Goal: Information Seeking & Learning: Learn about a topic

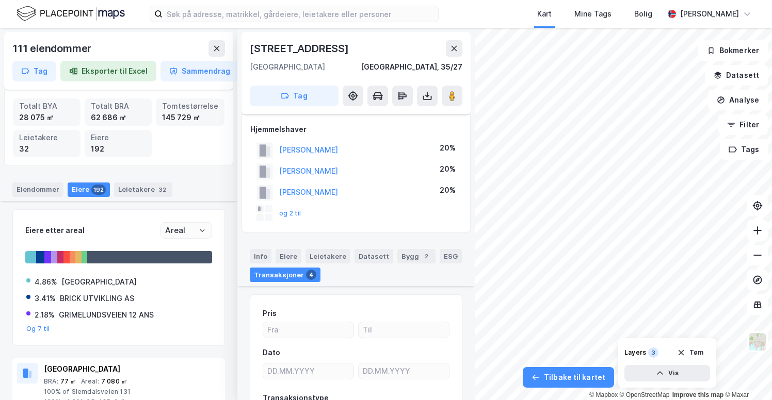
scroll to position [252, 0]
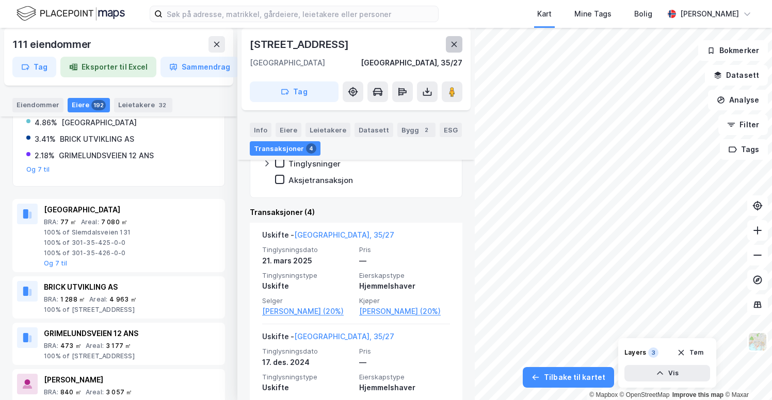
click at [455, 44] on icon at bounding box center [454, 44] width 8 height 8
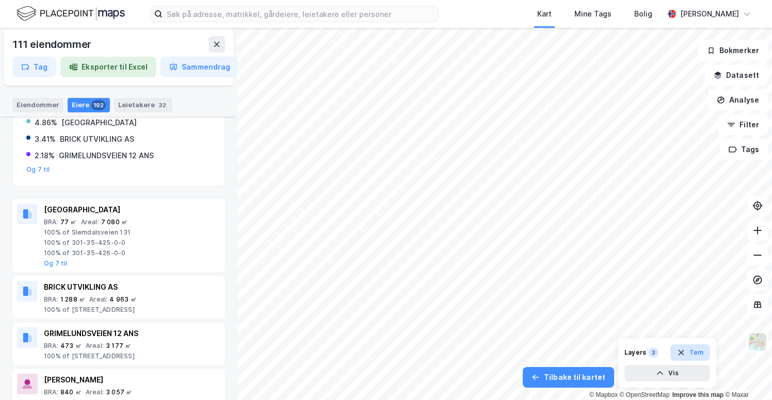
click at [696, 355] on button "Tøm" at bounding box center [690, 353] width 40 height 17
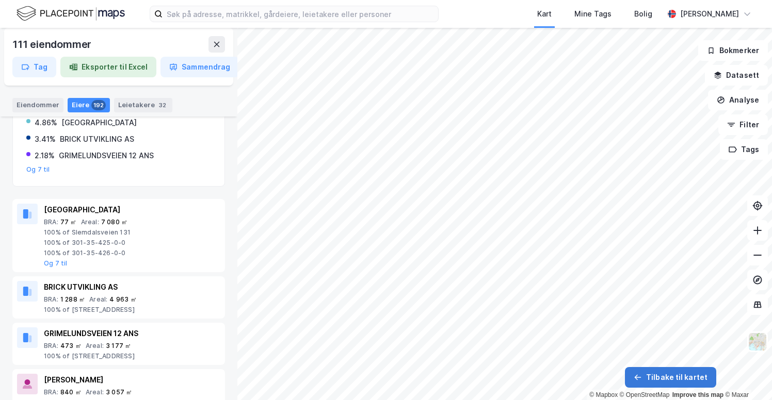
click at [693, 376] on button "Tilbake til kartet" at bounding box center [670, 377] width 91 height 21
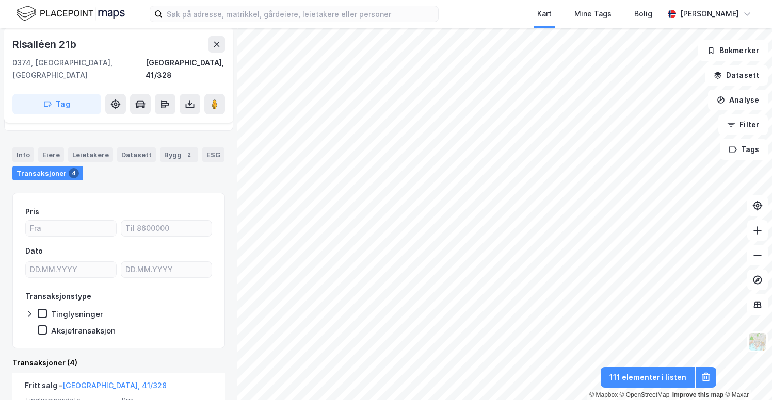
scroll to position [66, 0]
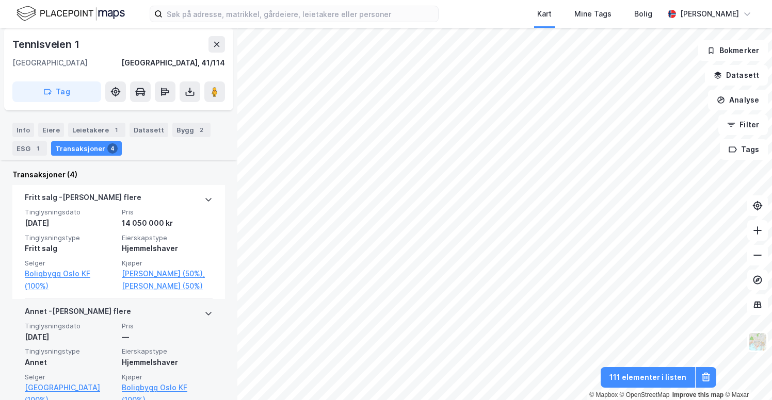
scroll to position [235, 0]
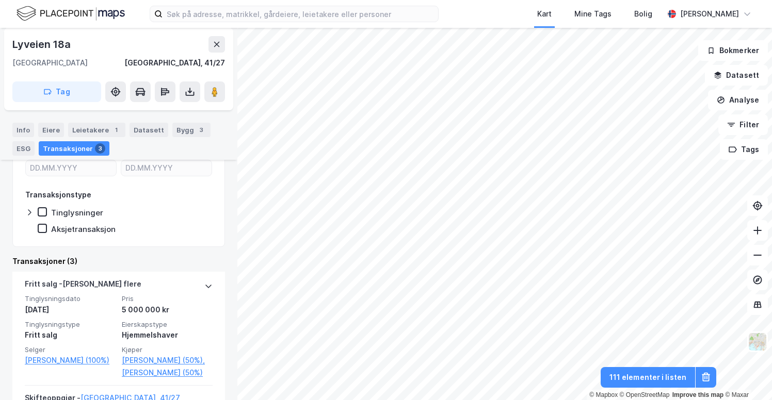
scroll to position [169, 0]
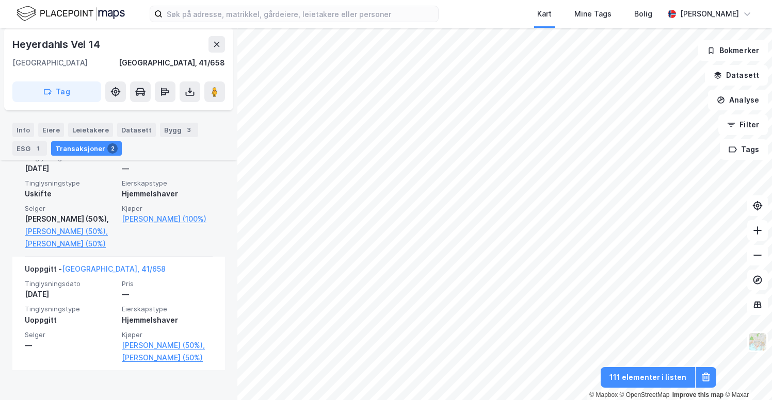
scroll to position [326, 0]
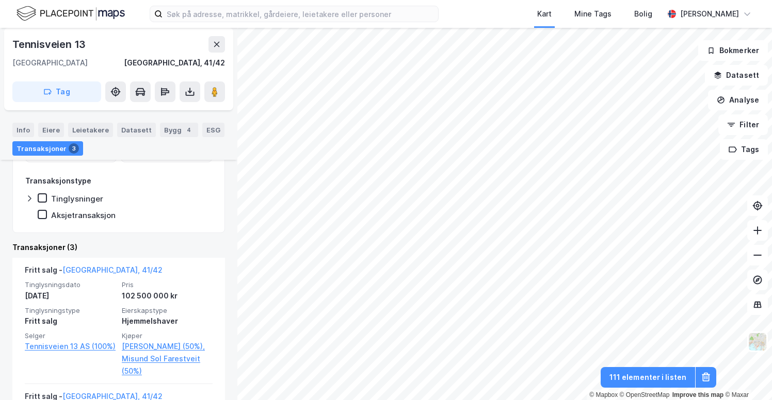
scroll to position [180, 0]
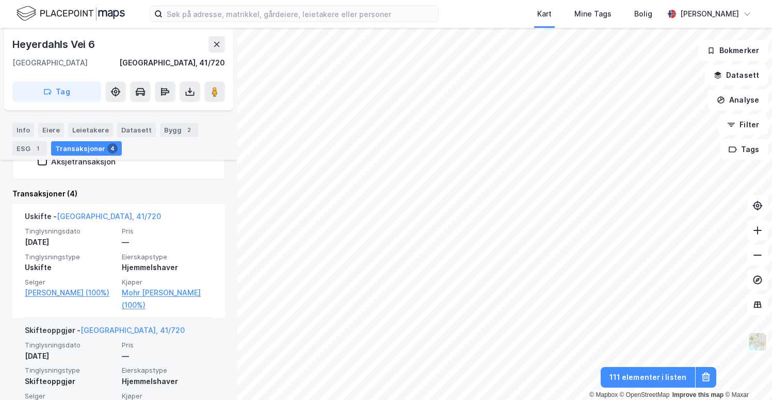
scroll to position [202, 0]
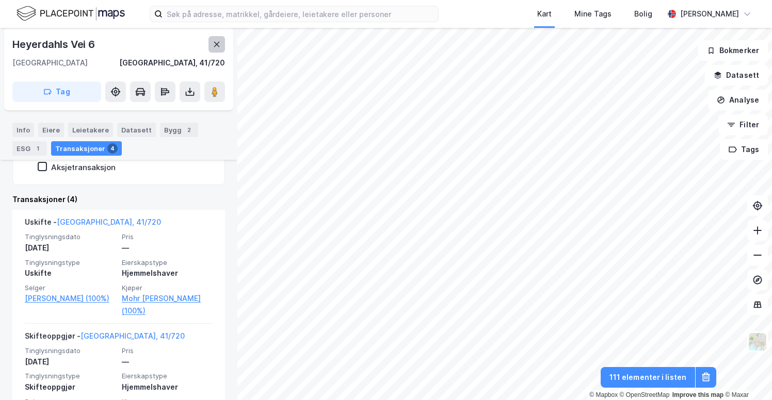
click at [222, 41] on button at bounding box center [216, 44] width 17 height 17
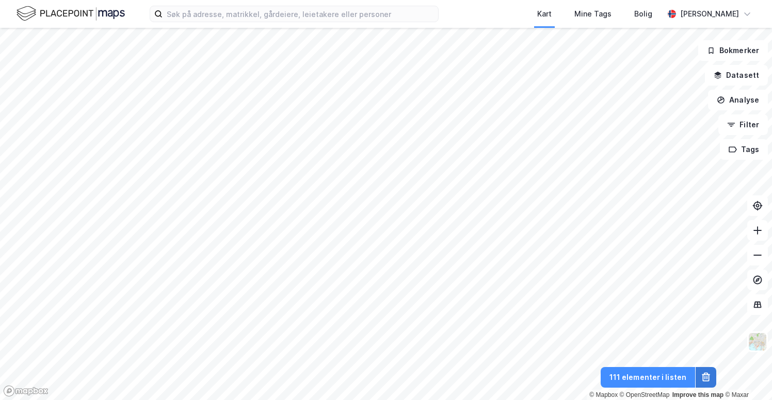
click at [702, 376] on icon at bounding box center [705, 378] width 7 height 7
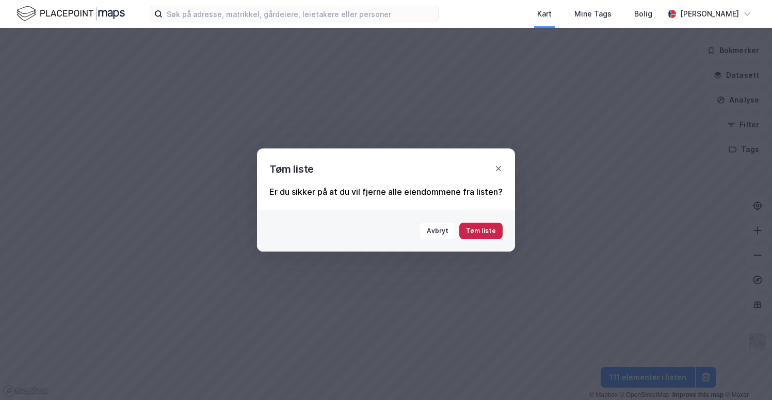
click at [483, 227] on button "Tøm liste" at bounding box center [480, 231] width 43 height 17
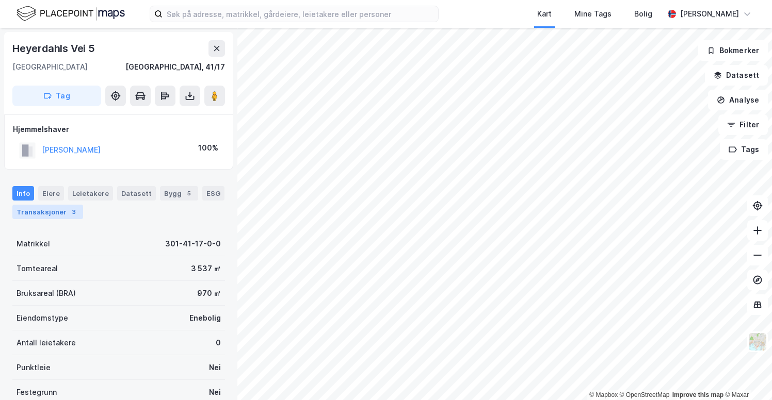
click at [58, 214] on div "Transaksjoner 3" at bounding box center [47, 212] width 71 height 14
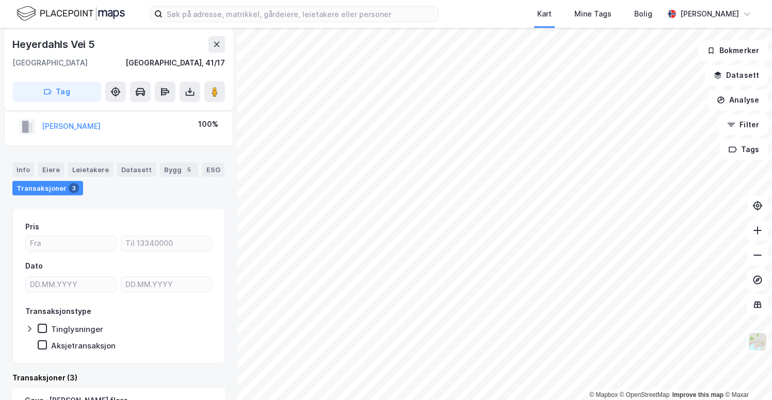
scroll to position [22, 0]
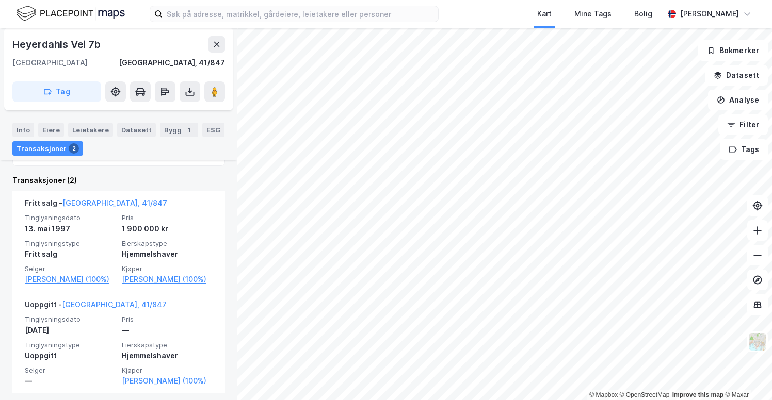
scroll to position [227, 0]
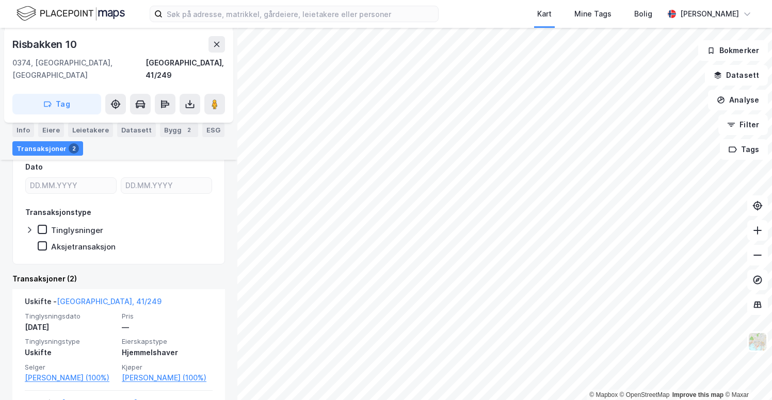
scroll to position [227, 0]
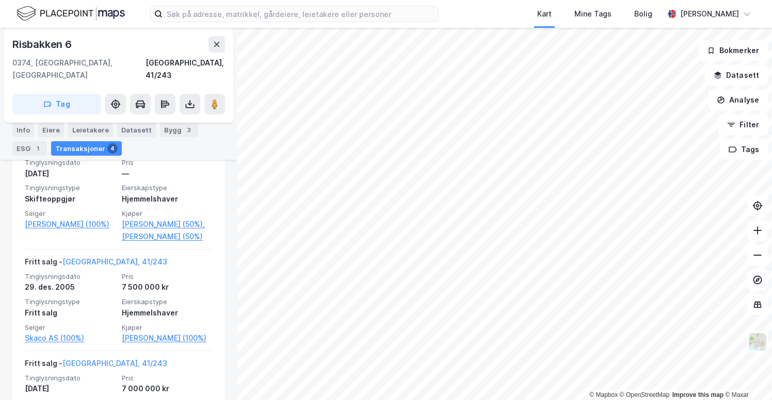
scroll to position [311, 0]
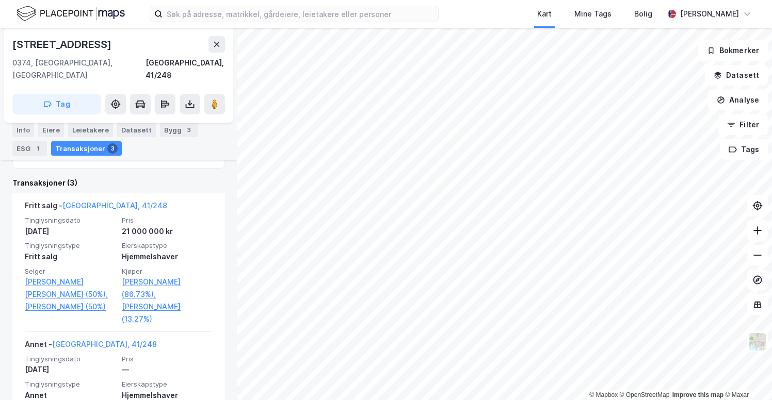
scroll to position [256, 0]
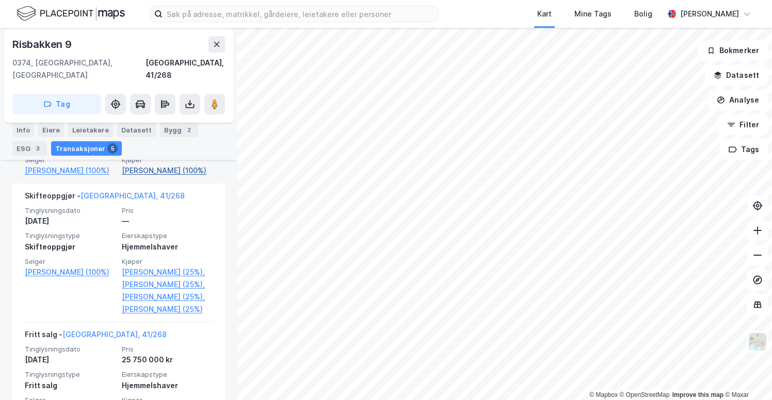
scroll to position [505, 0]
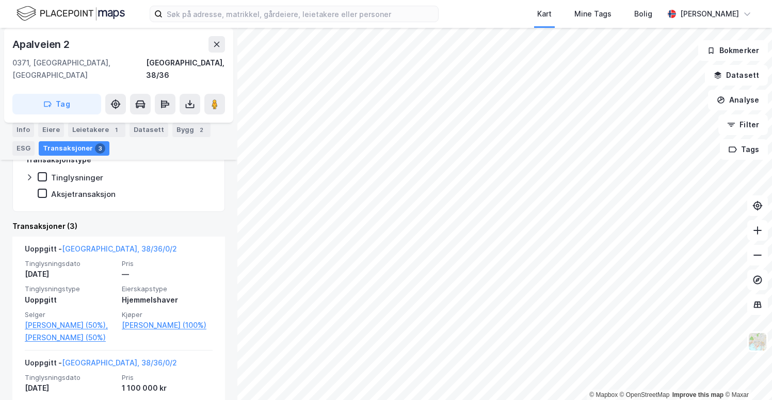
scroll to position [222, 0]
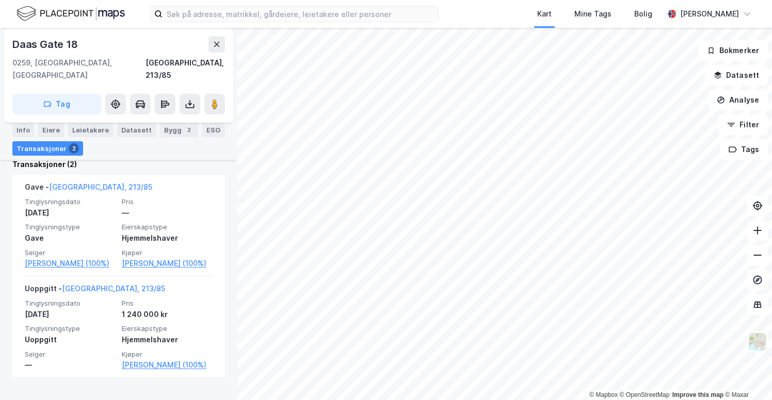
scroll to position [252, 0]
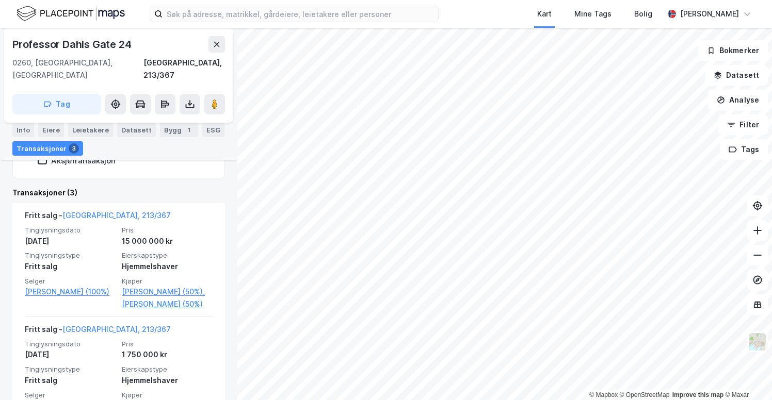
scroll to position [235, 0]
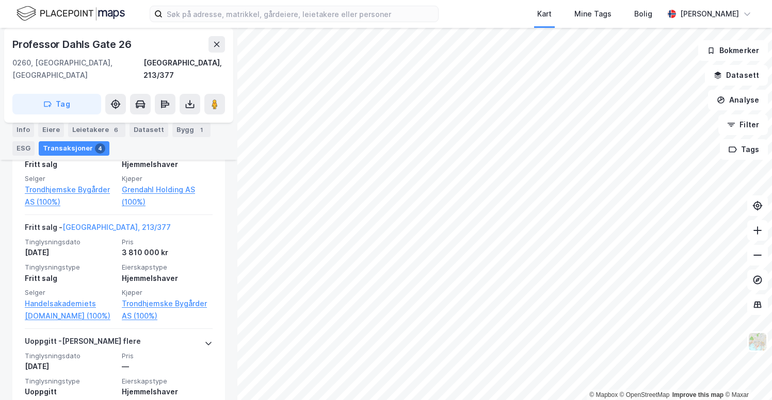
scroll to position [533, 0]
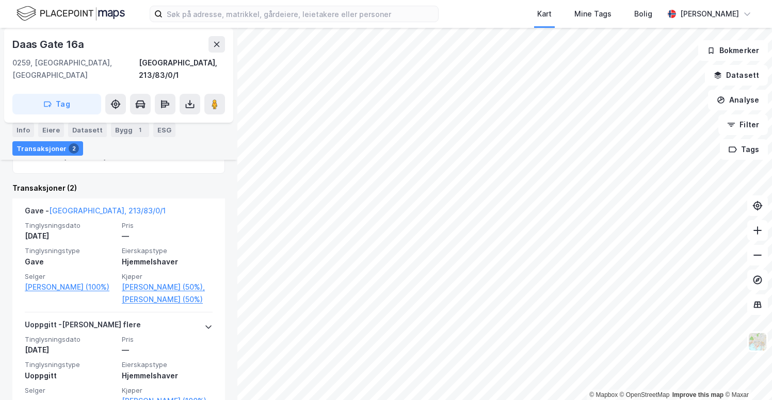
scroll to position [324, 0]
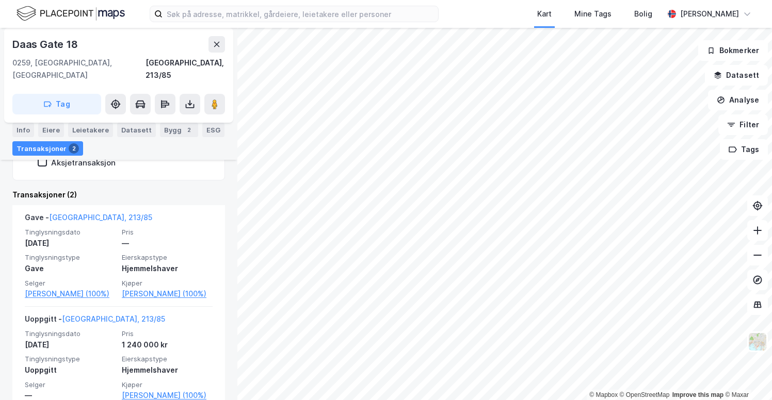
scroll to position [245, 0]
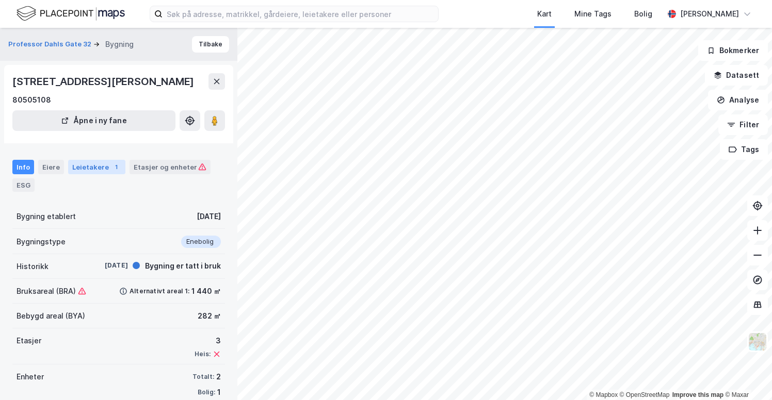
click at [97, 167] on div "Leietakere 1" at bounding box center [96, 167] width 57 height 14
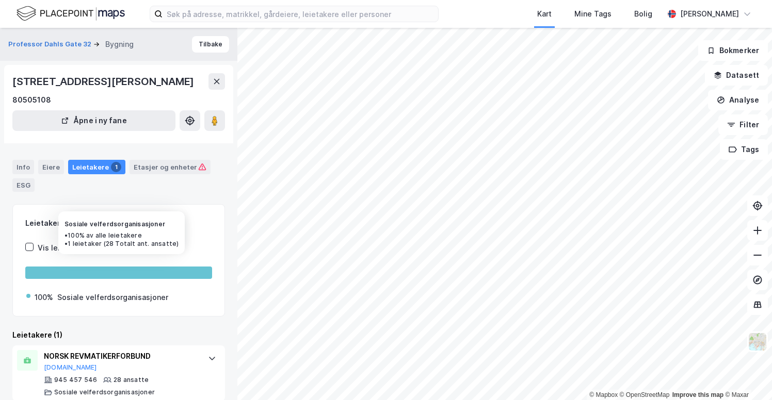
scroll to position [13, 0]
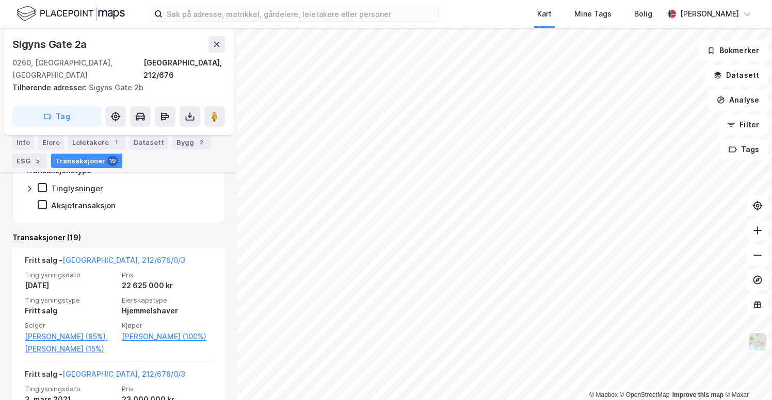
scroll to position [302, 0]
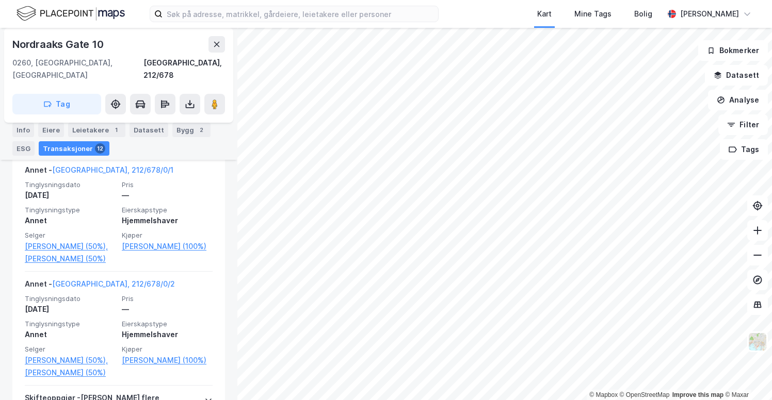
scroll to position [684, 0]
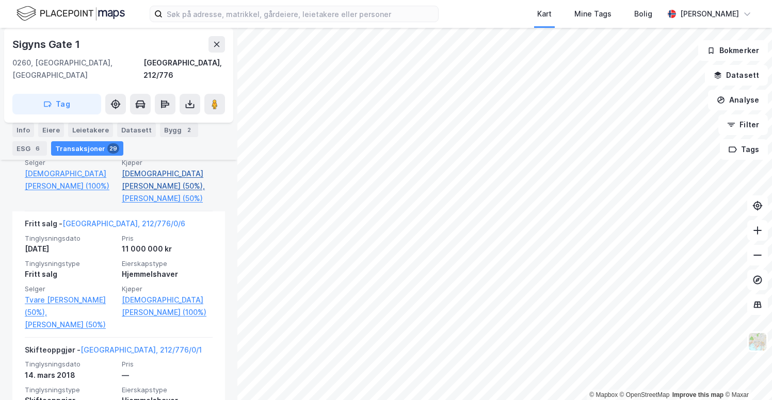
scroll to position [543, 0]
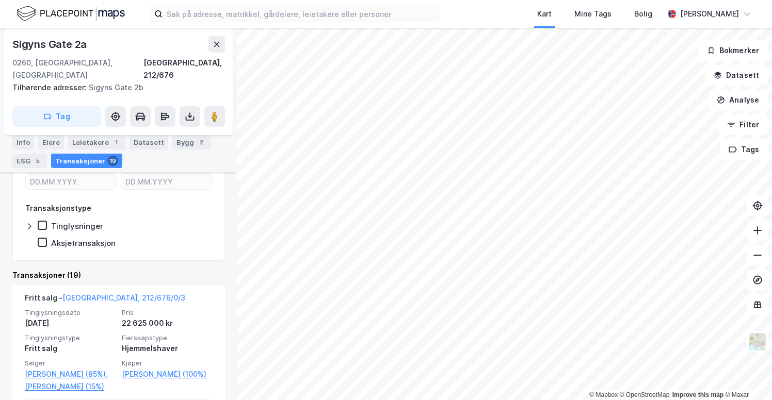
scroll to position [225, 0]
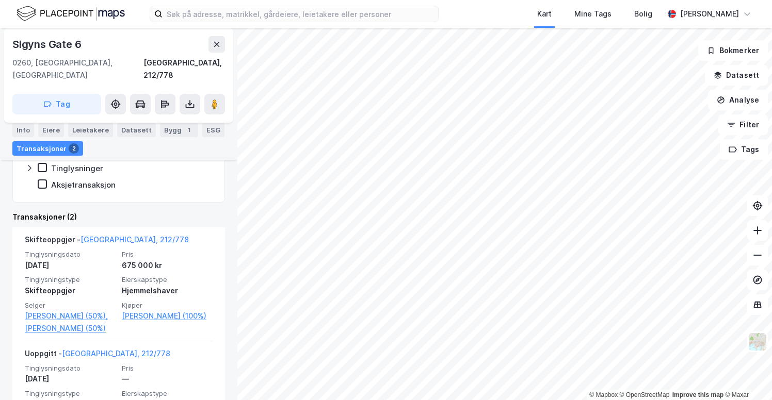
scroll to position [198, 0]
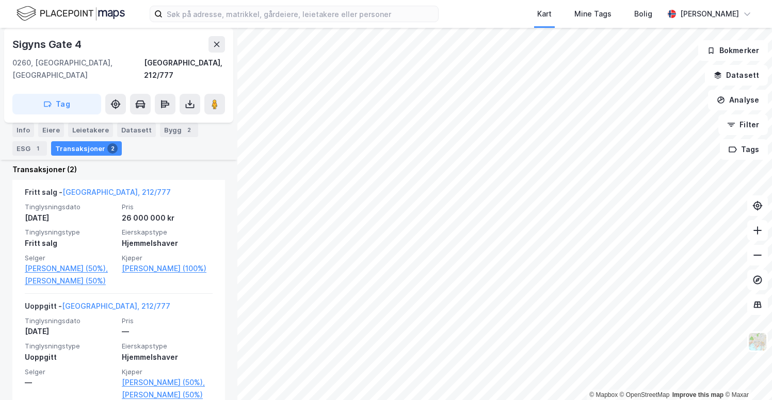
scroll to position [252, 0]
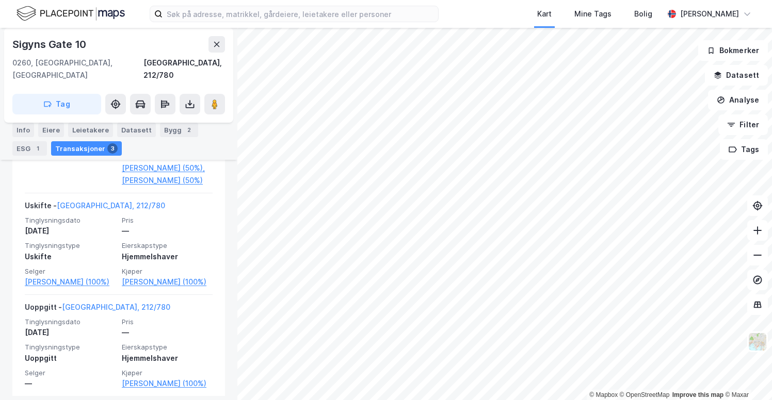
scroll to position [399, 0]
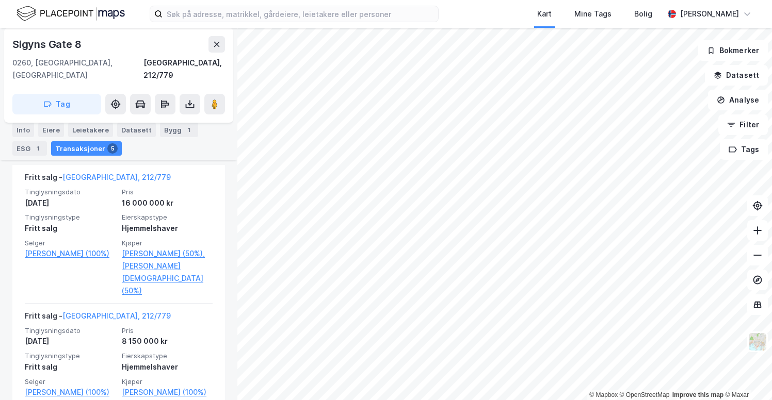
scroll to position [281, 0]
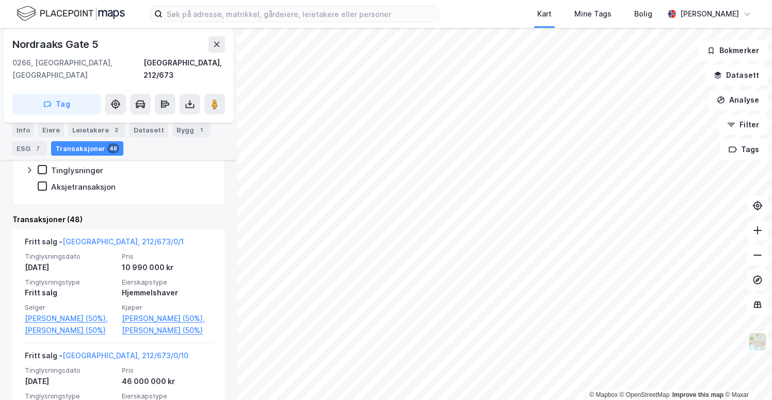
scroll to position [408, 0]
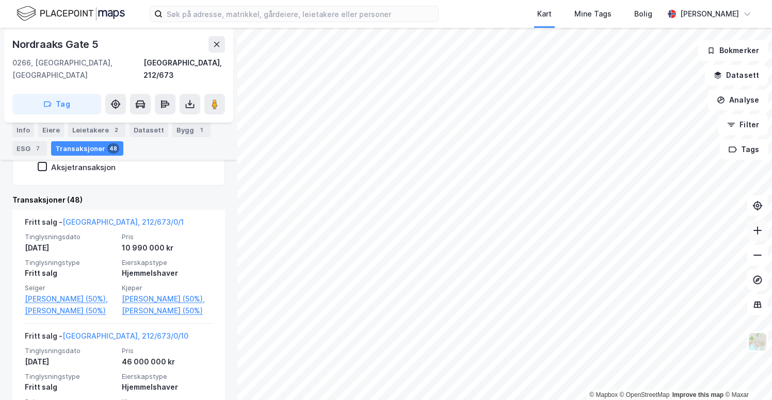
click at [760, 239] on button at bounding box center [757, 230] width 21 height 21
click at [771, 275] on html "Kart Mine Tags [PERSON_NAME] © Mapbox © OpenStreetMap Improve this map © [GEOGR…" at bounding box center [386, 200] width 772 height 400
click at [760, 235] on icon at bounding box center [757, 230] width 10 height 10
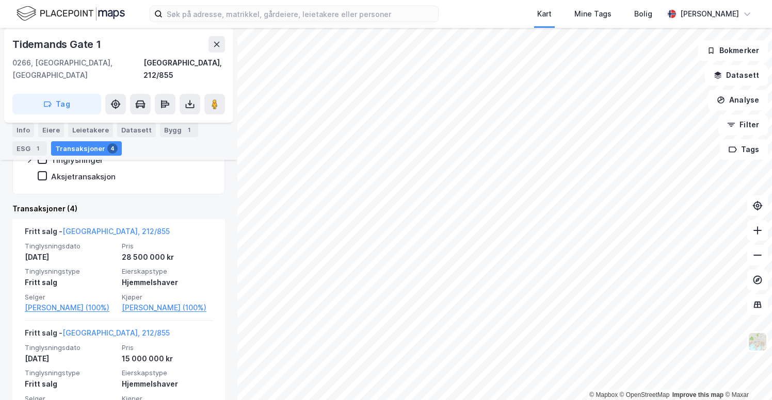
scroll to position [216, 0]
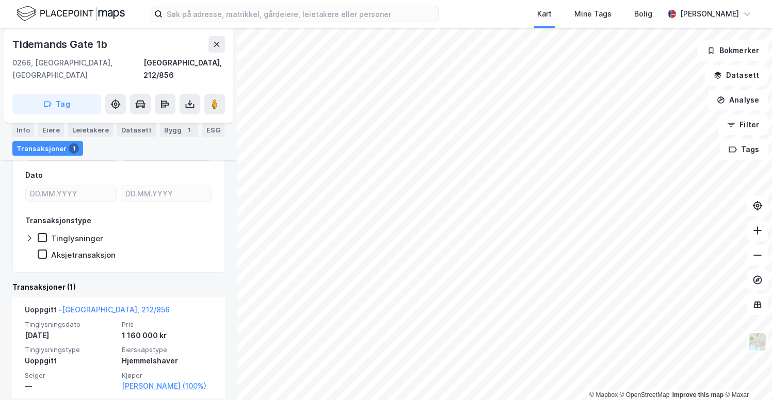
scroll to position [138, 0]
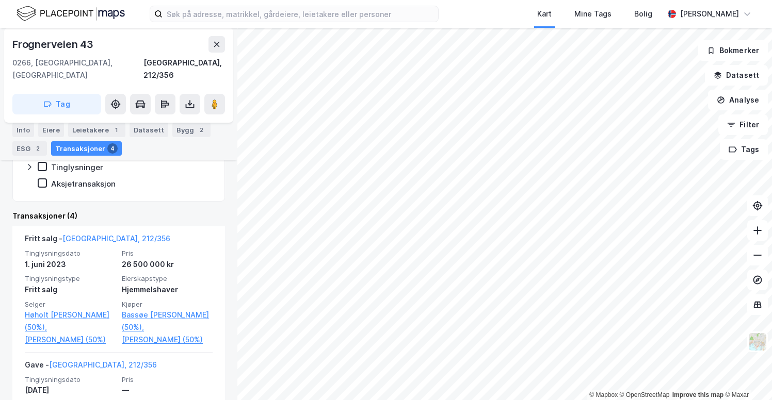
scroll to position [219, 0]
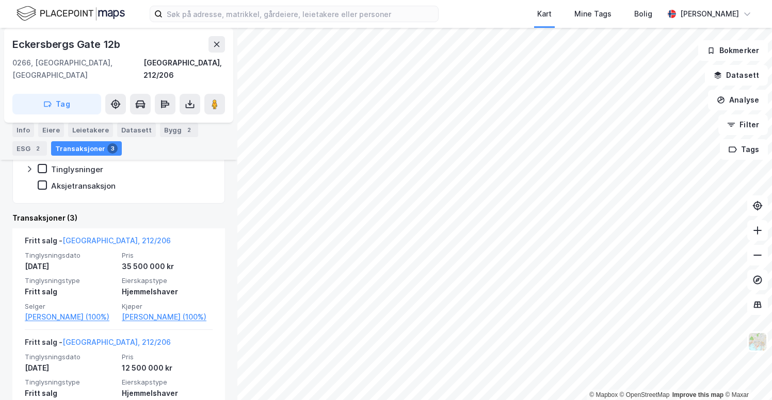
scroll to position [203, 0]
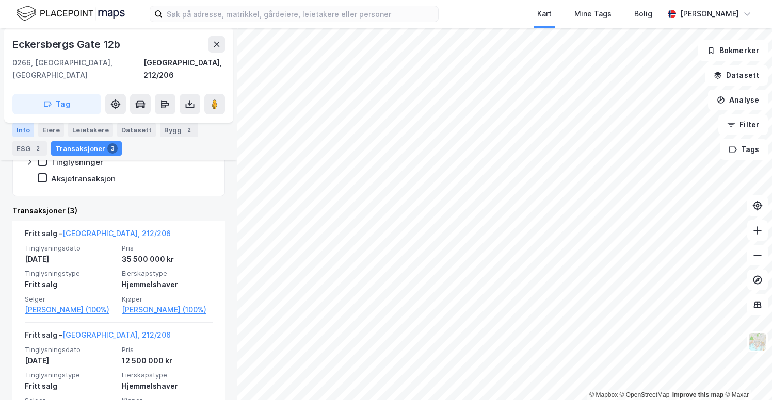
click at [32, 136] on div "Info" at bounding box center [23, 130] width 22 height 14
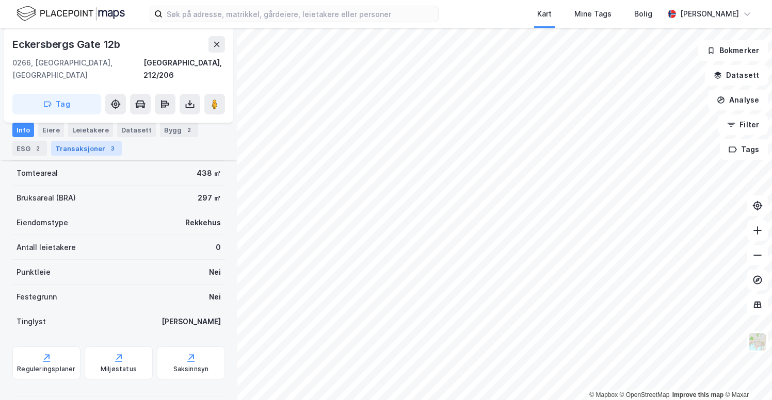
click at [82, 146] on div "Transaksjoner 3" at bounding box center [86, 148] width 71 height 14
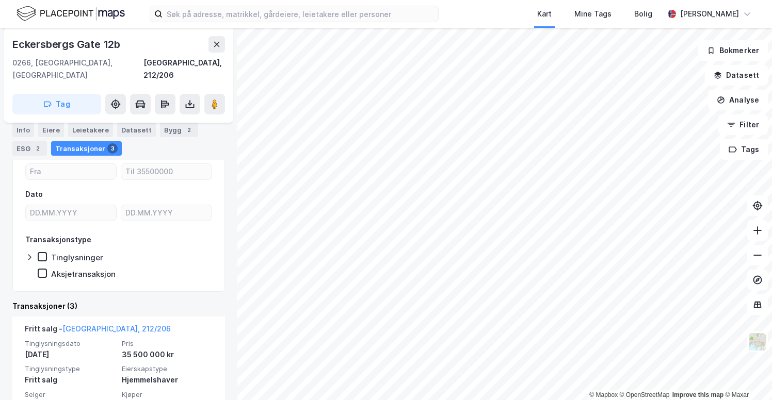
scroll to position [203, 0]
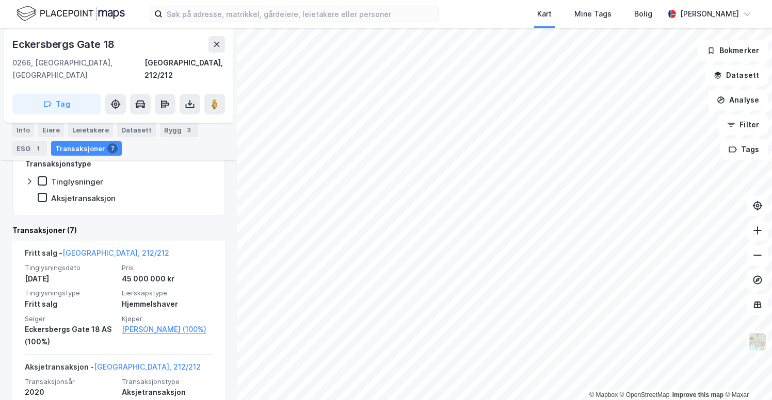
scroll to position [185, 0]
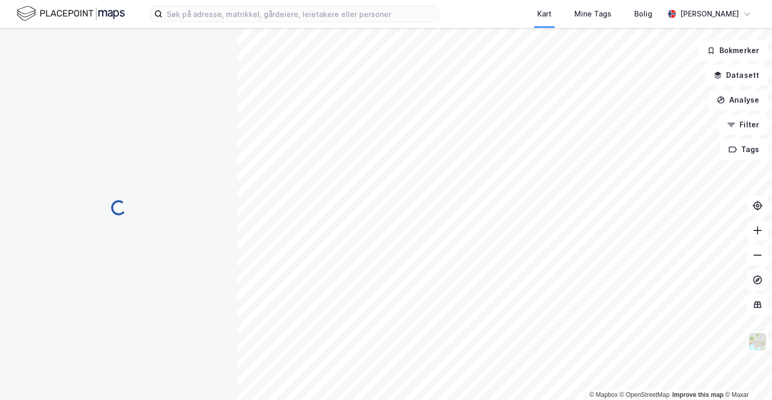
scroll to position [96, 0]
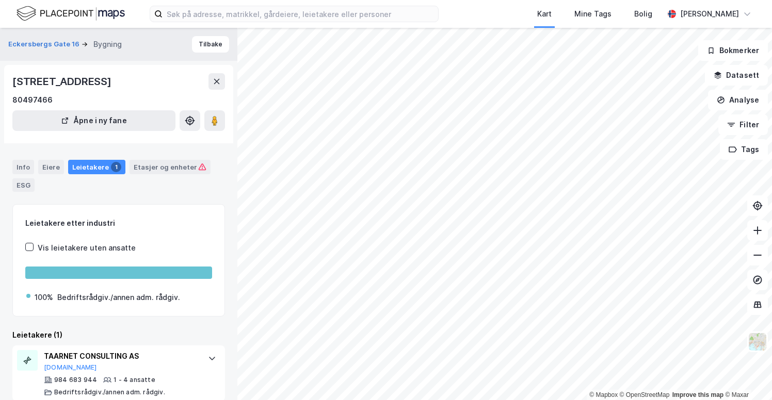
scroll to position [13, 0]
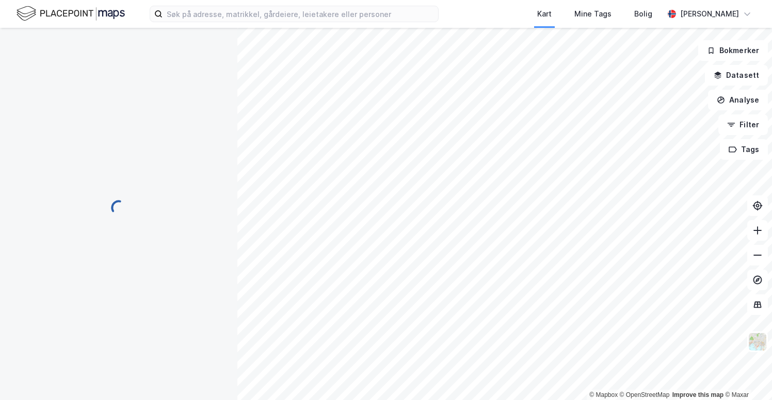
scroll to position [13, 0]
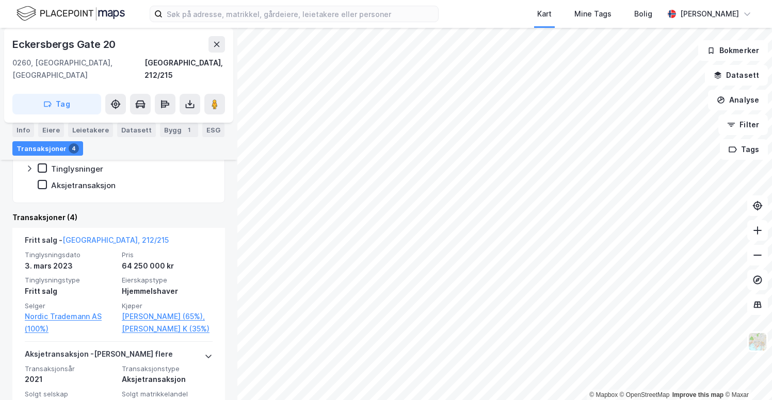
scroll to position [220, 0]
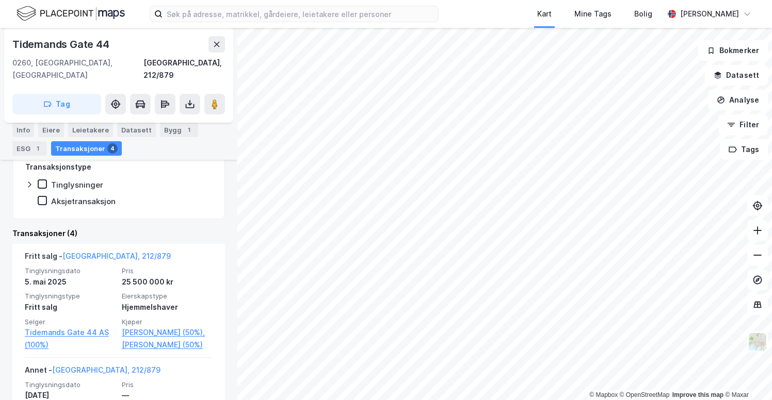
scroll to position [201, 0]
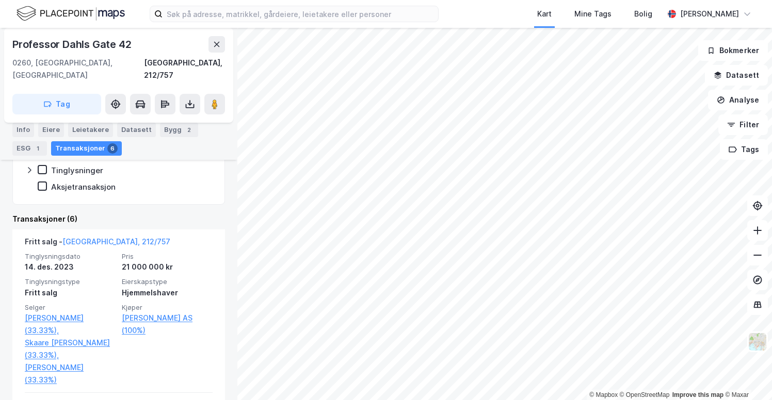
scroll to position [249, 0]
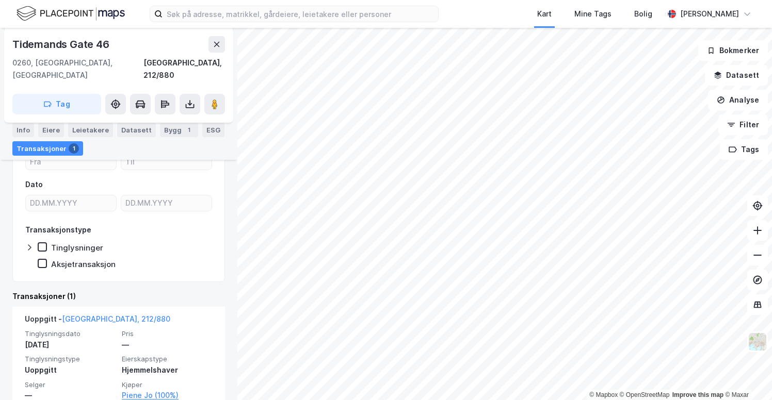
scroll to position [125, 0]
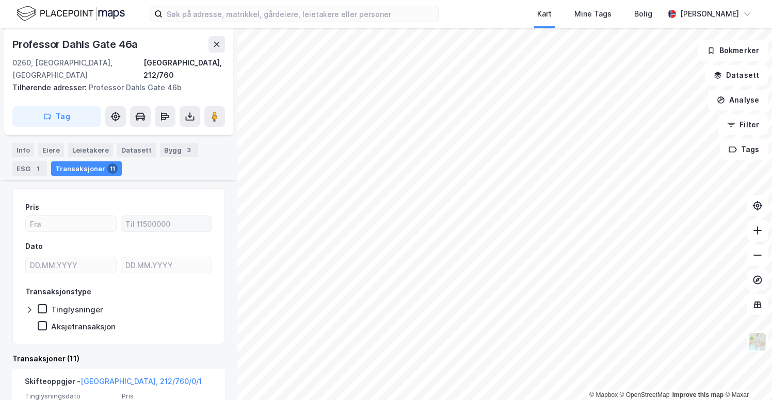
scroll to position [108, 0]
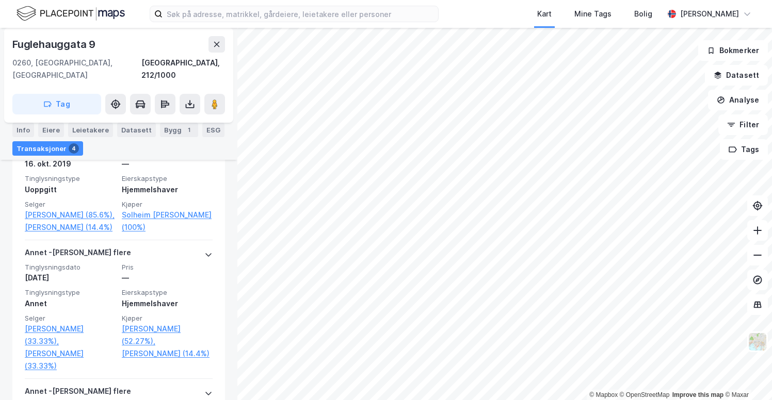
scroll to position [538, 0]
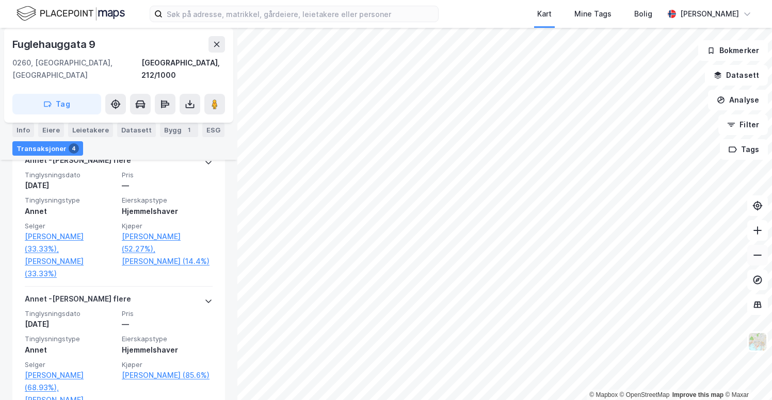
click at [754, 251] on icon at bounding box center [757, 255] width 10 height 10
click at [762, 237] on button at bounding box center [757, 230] width 21 height 21
click at [762, 234] on icon at bounding box center [757, 230] width 10 height 10
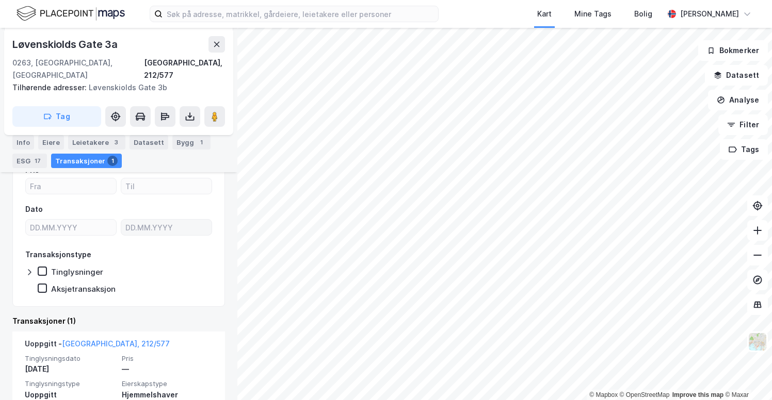
scroll to position [203, 0]
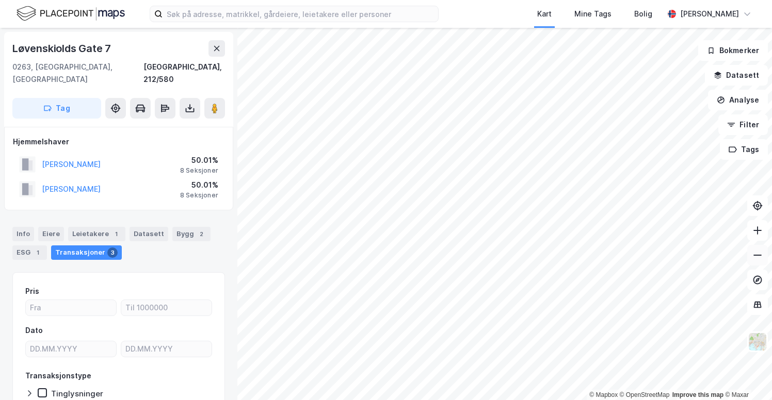
click at [757, 255] on icon at bounding box center [757, 255] width 8 height 1
click at [603, 0] on html "Kart Mine Tags [PERSON_NAME] © Mapbox © OpenStreetMap Improve this map © [GEOGR…" at bounding box center [386, 200] width 772 height 400
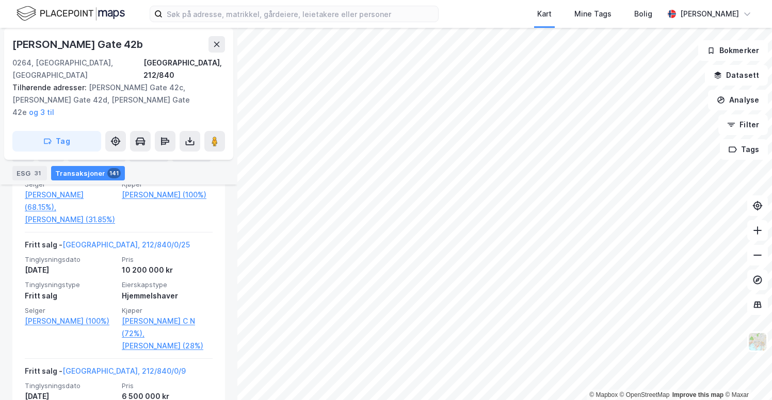
scroll to position [7469, 0]
